Goal: Transaction & Acquisition: Purchase product/service

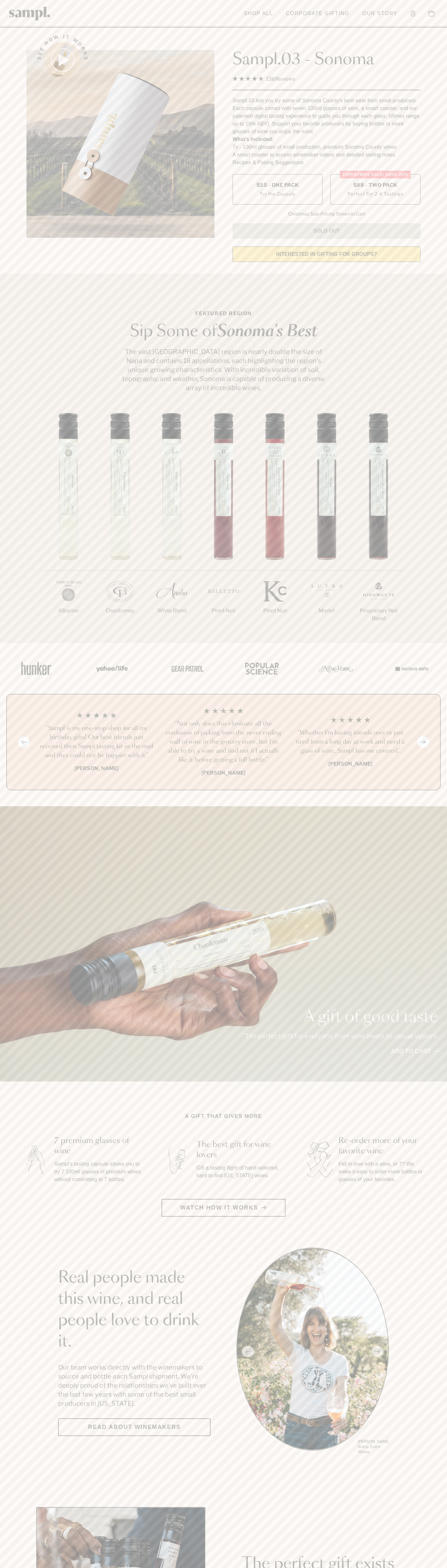
click at [375, 185] on span "$88 - Two Pack" at bounding box center [375, 185] width 45 height 7
click at [96, 743] on h3 "“Sampl is my one-stop shop for all my birthday gifts! Our best friends just rec…" at bounding box center [96, 742] width 117 height 36
click at [156, 15] on header "Toggle navigation menu Shop All Corporate Gifting Our Story Account Story Shop …" at bounding box center [224, 14] width 447 height 28
click at [443, 1568] on html "Skip to main content Toggle navigation menu Shop All Corporate Gifting Our Stor…" at bounding box center [224, 1513] width 447 height 3027
click at [242, 1568] on html "Skip to main content Toggle navigation menu Shop All Corporate Gifting Our Stor…" at bounding box center [224, 1513] width 447 height 3027
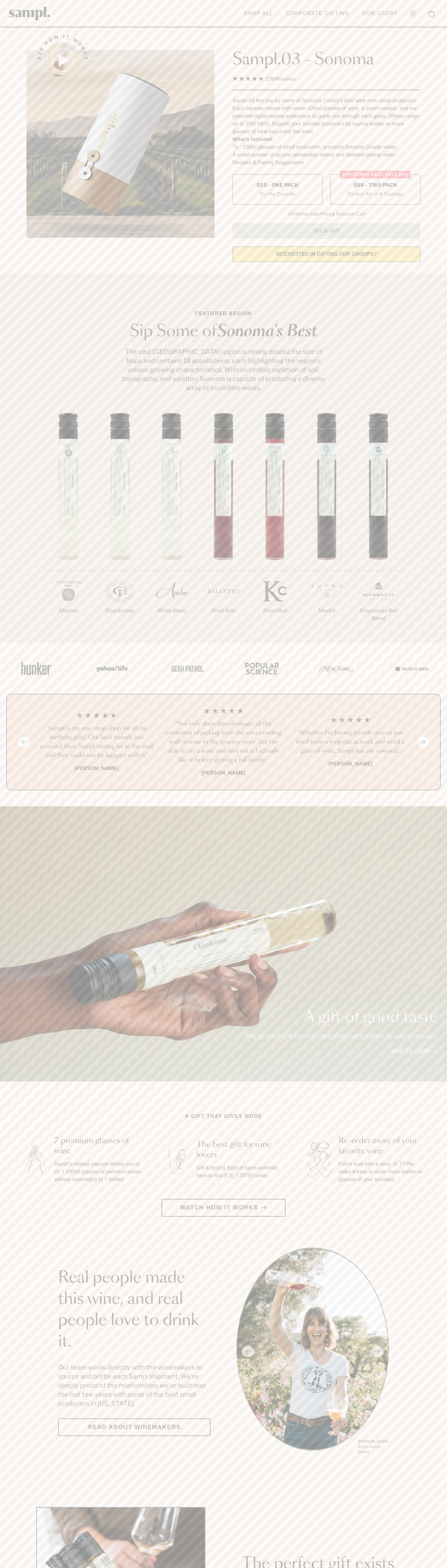
click at [2, 515] on div "1/7 [GEOGRAPHIC_DATA] 2/7 Chardonnay 3/7" at bounding box center [224, 528] width 447 height 230
click at [375, 185] on span "$88 - Two Pack" at bounding box center [375, 185] width 45 height 7
click at [96, 743] on h3 "“Sampl is my one-stop shop for all my birthday gifts! Our best friends just rec…" at bounding box center [96, 742] width 117 height 36
